Goal: Information Seeking & Learning: Learn about a topic

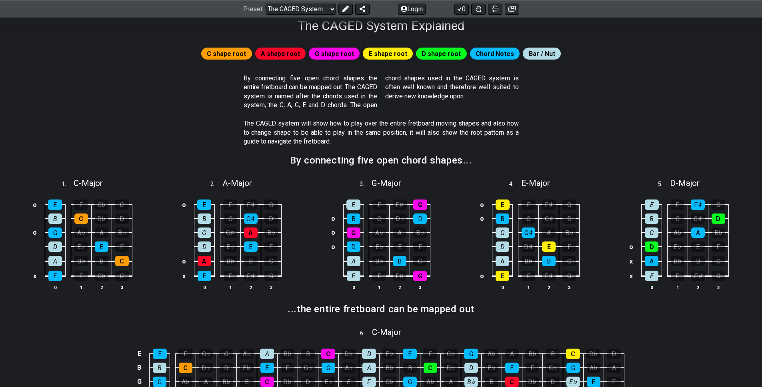
scroll to position [95, 0]
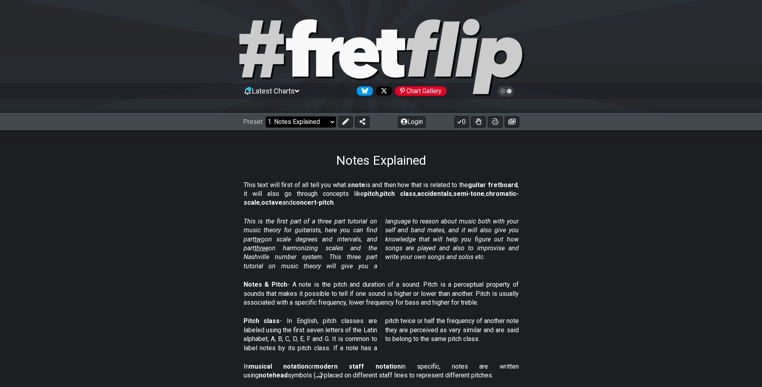
click at [288, 123] on select "Welcome to #fretflip! Initial Preset Custom Preset Minor Pentatonic Major Penta…" at bounding box center [300, 121] width 70 height 11
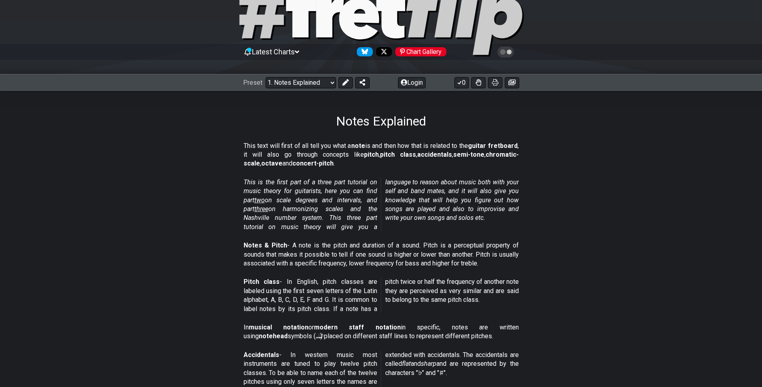
scroll to position [38, 0]
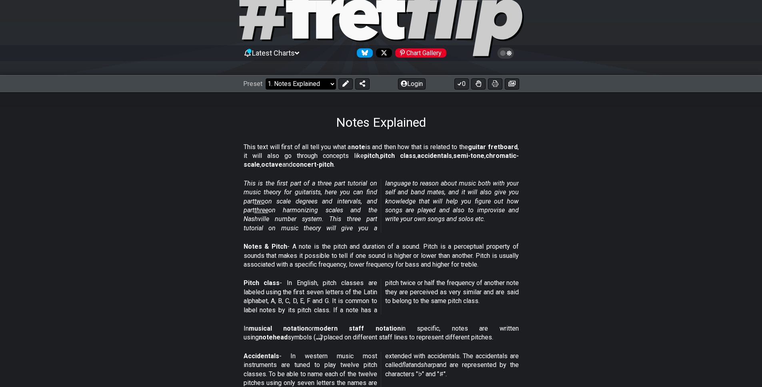
click at [297, 88] on select "Welcome to #fretflip! Initial Preset Custom Preset Minor Pentatonic Major Penta…" at bounding box center [300, 83] width 70 height 11
click at [265, 78] on select "Welcome to #fretflip! Initial Preset Custom Preset Minor Pentatonic Major Penta…" at bounding box center [300, 83] width 70 height 11
select select "/welcome"
select select "C"
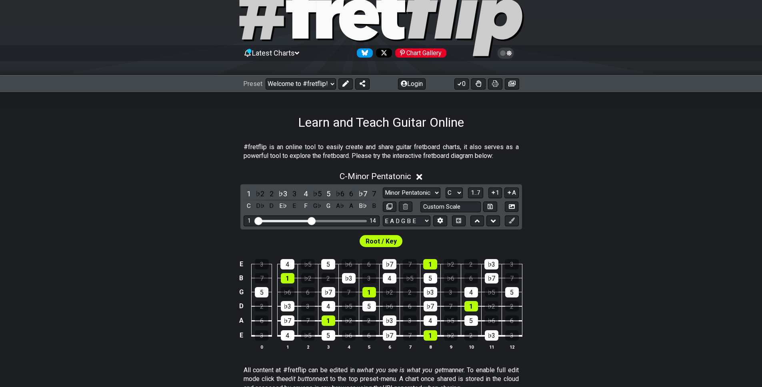
drag, startPoint x: 301, startPoint y: 221, endPoint x: 311, endPoint y: 221, distance: 9.6
click at [311, 220] on input "Visible fret range" at bounding box center [312, 220] width 114 height 0
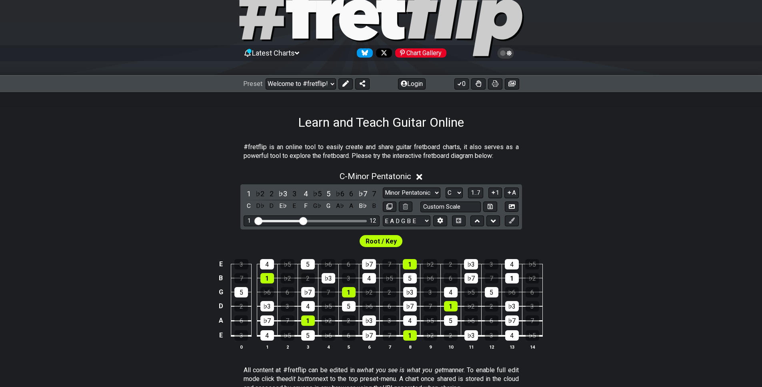
drag, startPoint x: 311, startPoint y: 221, endPoint x: 303, endPoint y: 219, distance: 8.1
click at [303, 220] on input "Visible fret range" at bounding box center [312, 220] width 114 height 0
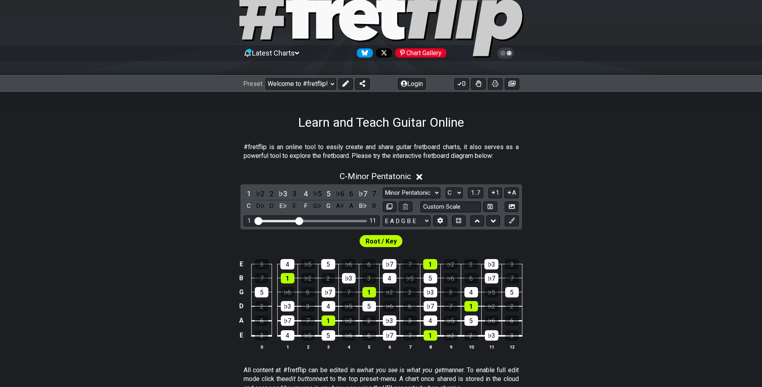
drag, startPoint x: 303, startPoint y: 220, endPoint x: 297, endPoint y: 221, distance: 6.8
click at [297, 220] on input "Visible fret range" at bounding box center [312, 220] width 114 height 0
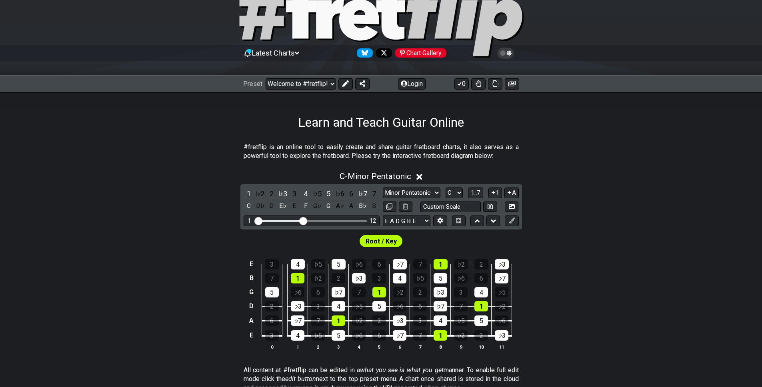
drag, startPoint x: 297, startPoint y: 221, endPoint x: 303, endPoint y: 222, distance: 5.7
click at [303, 220] on input "Visible fret range" at bounding box center [312, 220] width 114 height 0
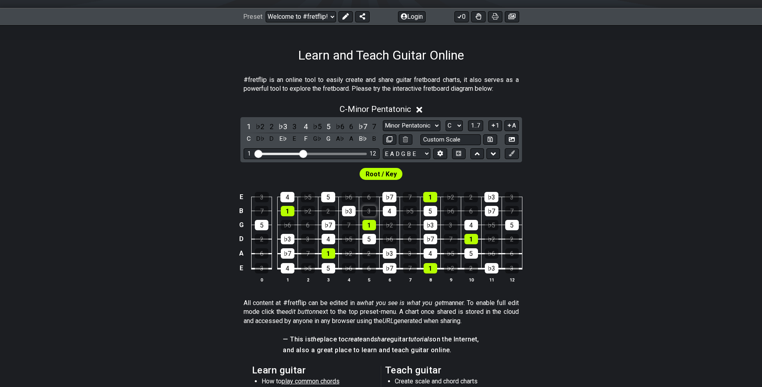
scroll to position [7, 0]
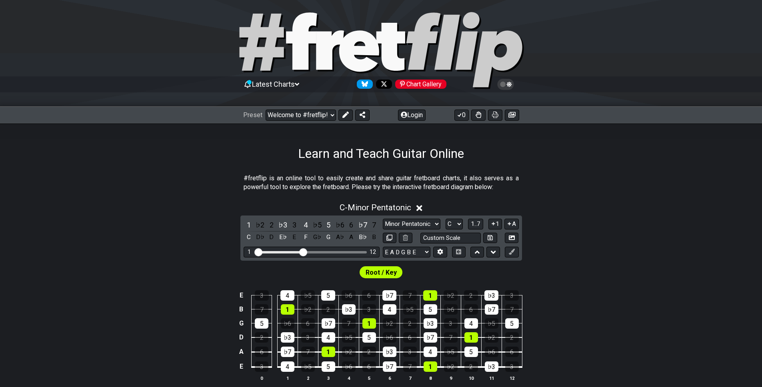
click at [361, 151] on h1 "Learn and Teach Guitar Online" at bounding box center [381, 153] width 166 height 15
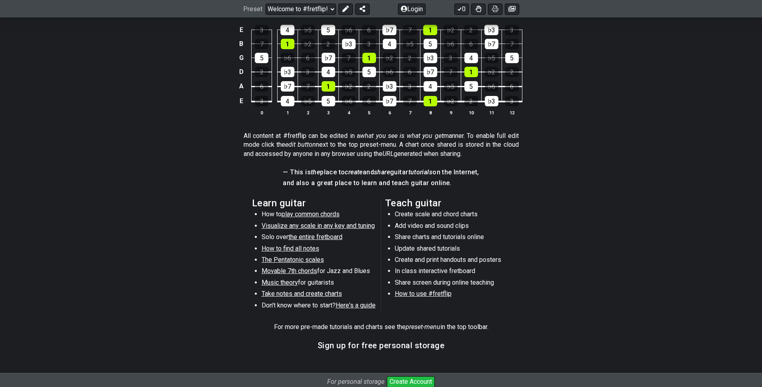
scroll to position [284, 0]
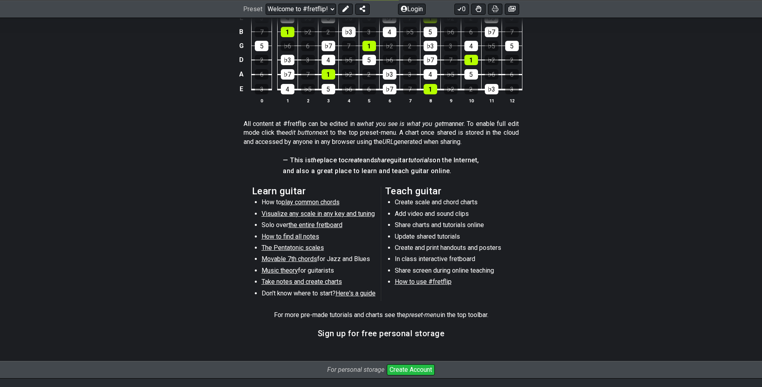
click at [424, 200] on li "Create scale and chord charts" at bounding box center [452, 203] width 114 height 11
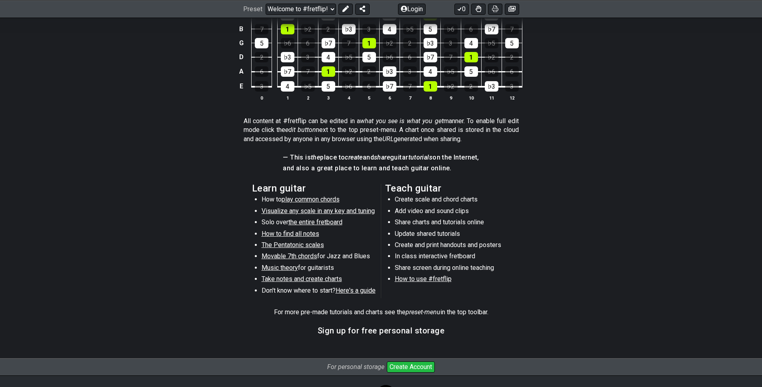
scroll to position [287, 0]
click at [313, 223] on span "the entire fretboard" at bounding box center [315, 222] width 54 height 8
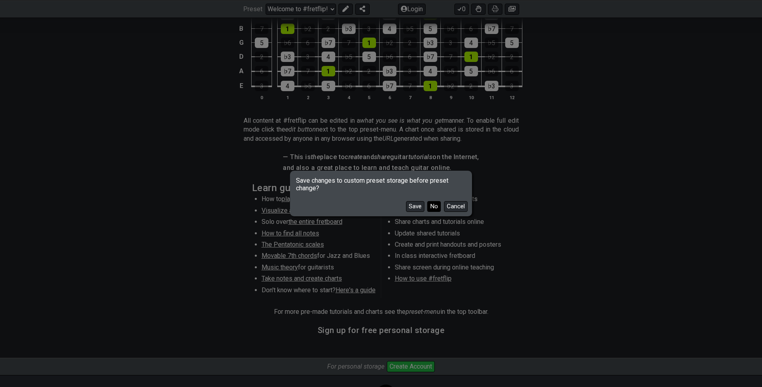
click at [431, 208] on button "No" at bounding box center [434, 206] width 14 height 11
select select "/how-to-solo"
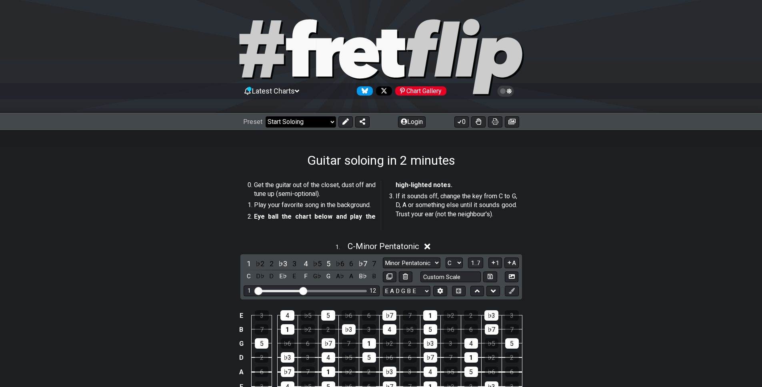
click at [302, 124] on select "Welcome to #fretflip! Initial Preset Custom Preset Minor Pentatonic Major Penta…" at bounding box center [300, 121] width 70 height 11
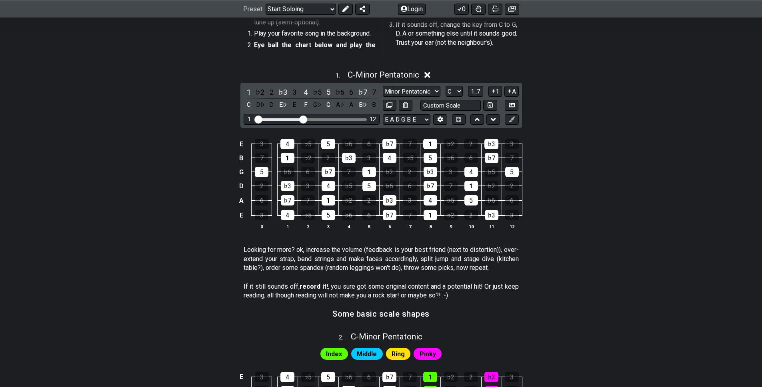
scroll to position [258, 0]
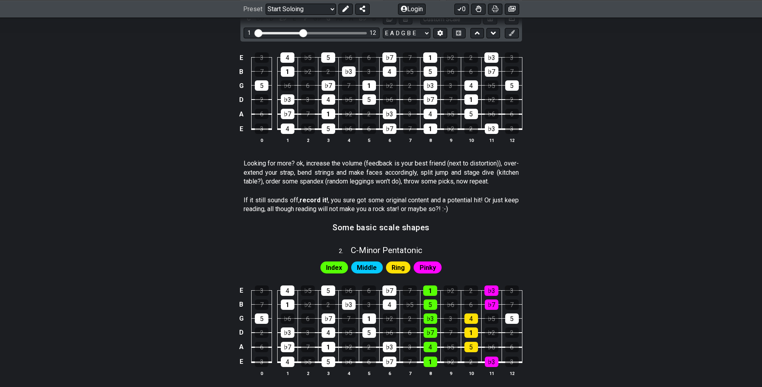
click at [341, 266] on span "Index" at bounding box center [334, 268] width 16 height 12
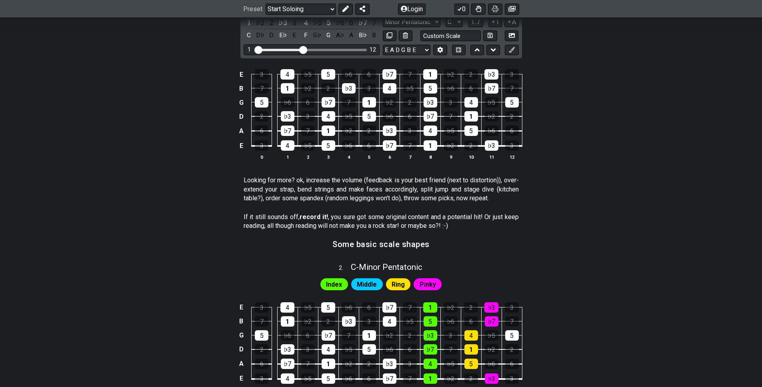
scroll to position [229, 0]
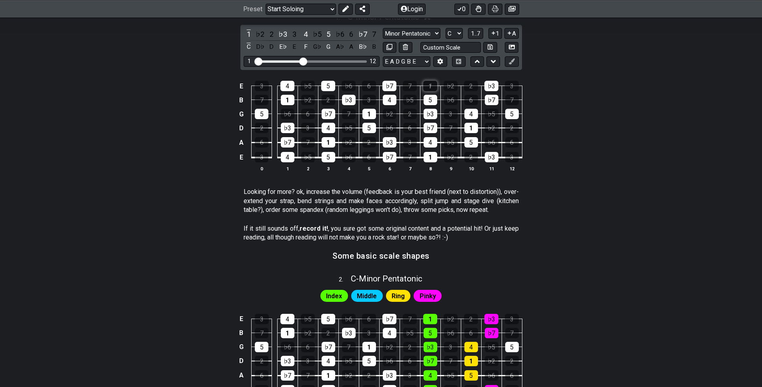
click at [431, 88] on div "1" at bounding box center [430, 86] width 14 height 10
click at [434, 86] on div "1" at bounding box center [430, 86] width 14 height 10
click at [431, 86] on div "1" at bounding box center [430, 86] width 14 height 10
click at [431, 89] on div "1" at bounding box center [430, 86] width 14 height 10
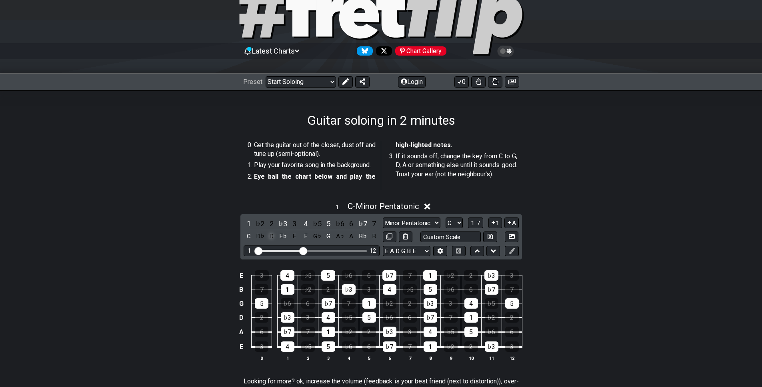
scroll to position [41, 0]
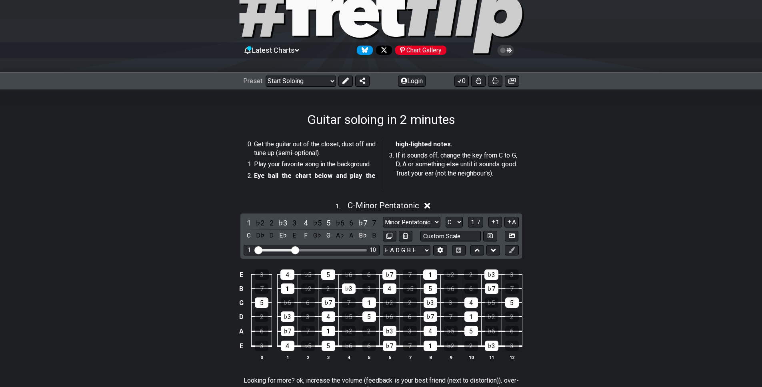
drag, startPoint x: 303, startPoint y: 249, endPoint x: 293, endPoint y: 245, distance: 10.6
click at [293, 249] on input "Visible fret range" at bounding box center [312, 249] width 114 height 0
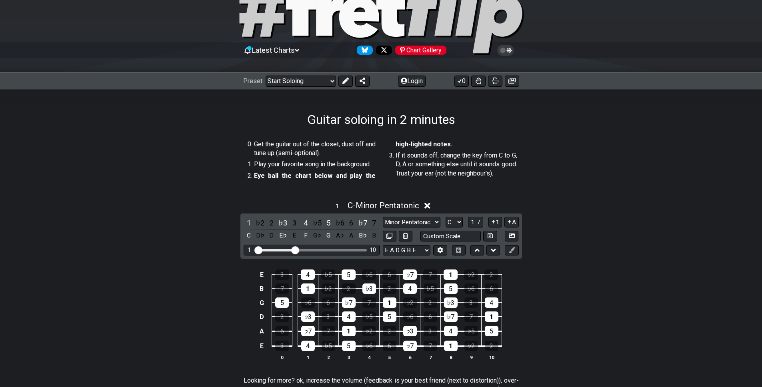
drag, startPoint x: 298, startPoint y: 249, endPoint x: 341, endPoint y: 254, distance: 42.6
click at [341, 254] on div "1 10" at bounding box center [311, 250] width 136 height 11
drag, startPoint x: 295, startPoint y: 251, endPoint x: 376, endPoint y: 252, distance: 80.8
click at [368, 249] on input "Visible fret range" at bounding box center [312, 249] width 114 height 0
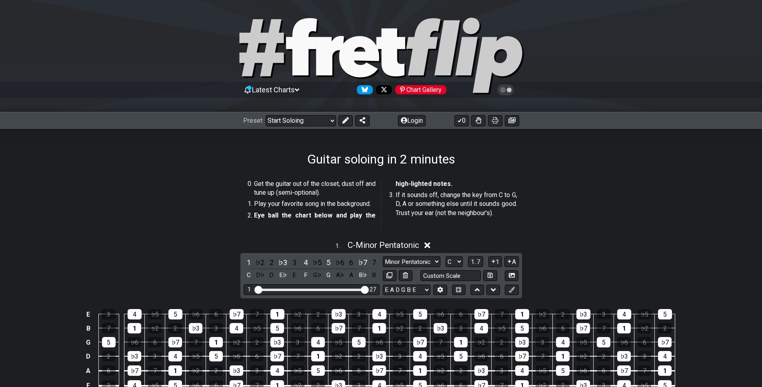
scroll to position [0, 0]
